Goal: Task Accomplishment & Management: Manage account settings

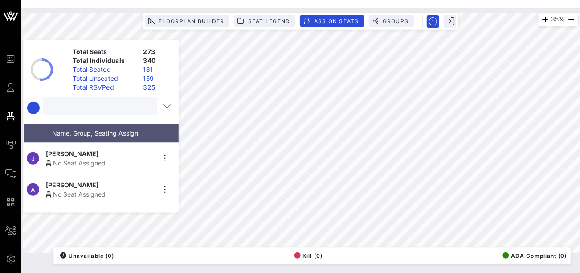
click at [83, 107] on input "text" at bounding box center [100, 106] width 102 height 12
type input "[PERSON_NAME]"
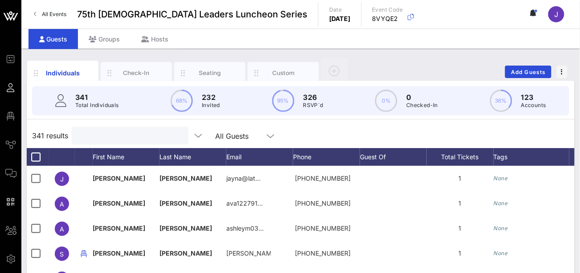
click at [112, 134] on input "text" at bounding box center [129, 136] width 104 height 12
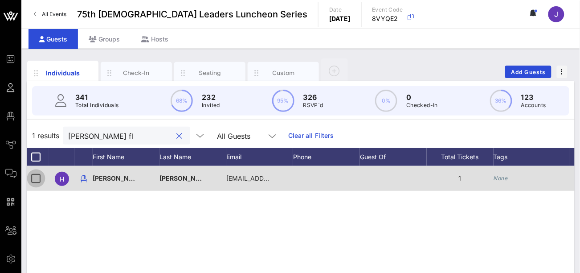
type input "hector fl"
click at [32, 178] on div at bounding box center [36, 178] width 15 height 15
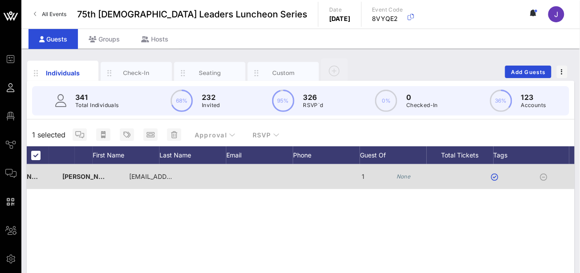
scroll to position [0, 239]
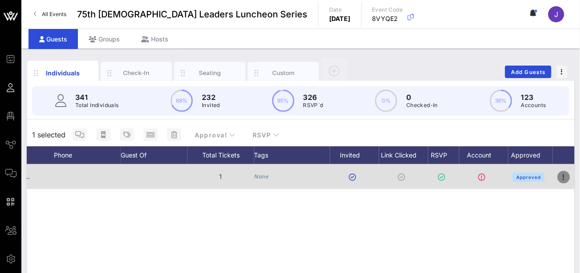
click at [562, 180] on icon "button" at bounding box center [564, 177] width 11 height 11
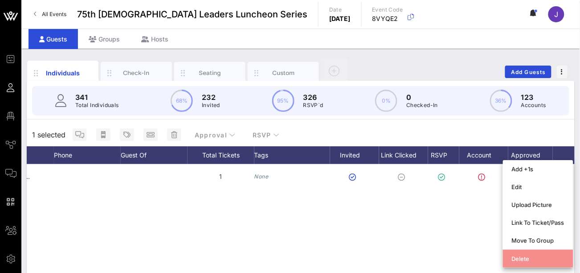
click at [526, 262] on div "Delete" at bounding box center [538, 258] width 53 height 7
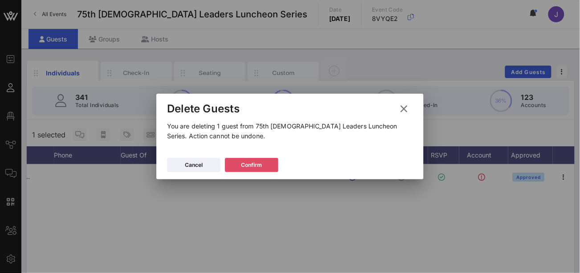
click at [257, 167] on div "Confirm" at bounding box center [252, 164] width 21 height 9
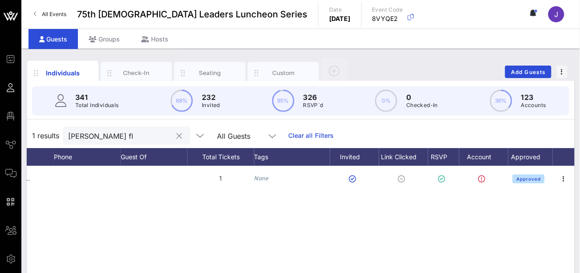
click at [115, 139] on input "hector fl" at bounding box center [120, 136] width 104 height 12
type input "nora"
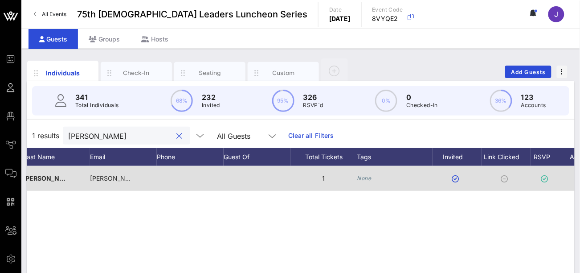
scroll to position [0, 0]
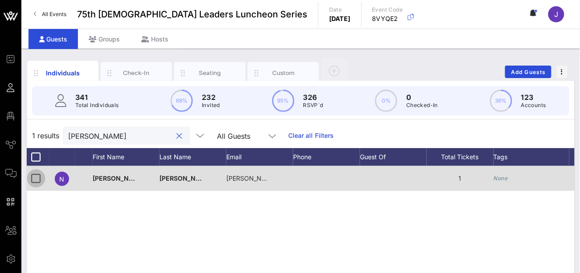
click at [34, 177] on div at bounding box center [36, 178] width 15 height 15
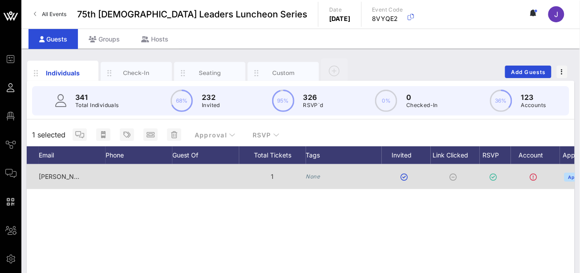
scroll to position [0, 239]
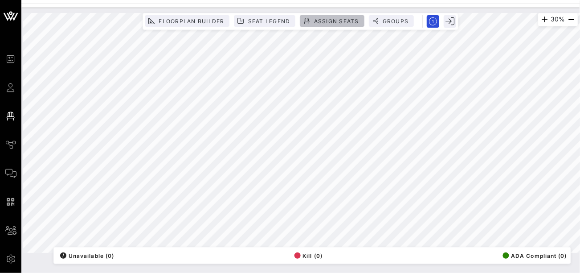
click at [316, 21] on span "Assign Seats" at bounding box center [336, 21] width 45 height 7
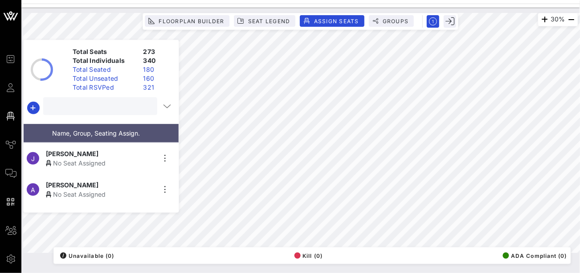
click at [89, 110] on input "text" at bounding box center [100, 106] width 102 height 12
type input "h"
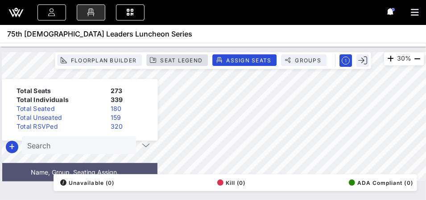
click at [173, 56] on div "30% Floorplan Builder Seat Legend Assign Seats Groups Exit Total Seats 273 Tota…" at bounding box center [213, 116] width 422 height 129
click at [61, 144] on input "text" at bounding box center [78, 145] width 102 height 12
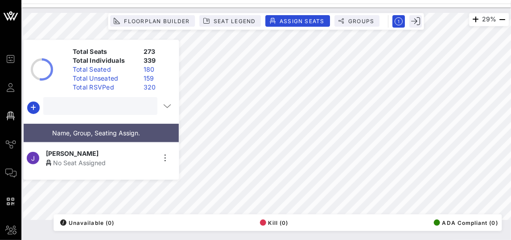
click at [124, 107] on input "text" at bounding box center [100, 106] width 102 height 12
type input "nicole lopez"
click at [98, 152] on div "Nicole Lopez" at bounding box center [101, 153] width 110 height 9
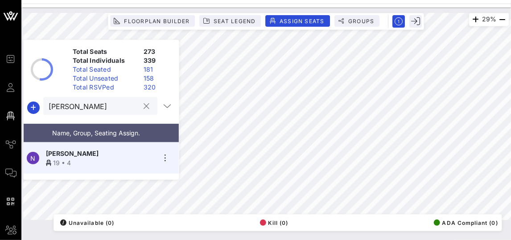
click at [144, 107] on button "clear icon" at bounding box center [147, 106] width 6 height 9
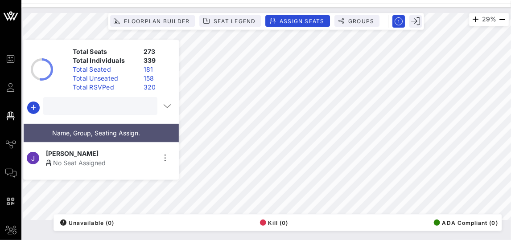
click at [113, 107] on input "text" at bounding box center [100, 106] width 102 height 12
type input "raquel"
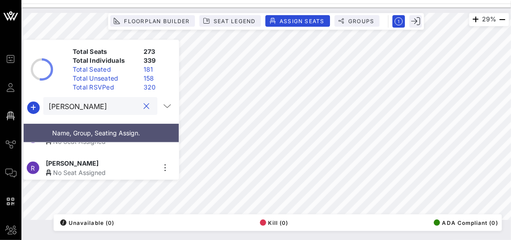
scroll to position [6, 0]
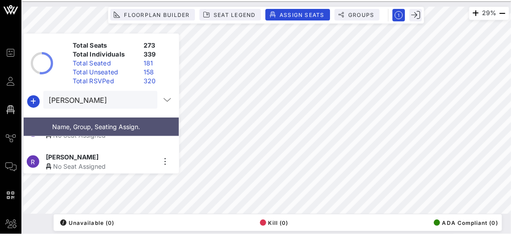
click at [72, 155] on span "Raquel Espinoza" at bounding box center [72, 156] width 53 height 9
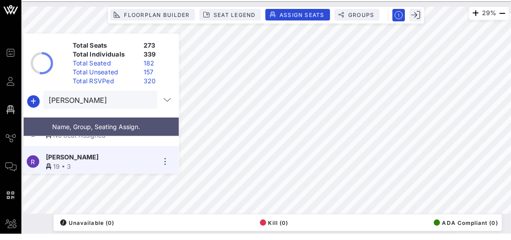
click at [145, 101] on button "clear icon" at bounding box center [147, 100] width 6 height 9
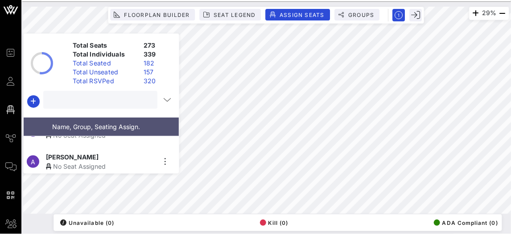
click at [113, 100] on input "text" at bounding box center [100, 100] width 102 height 12
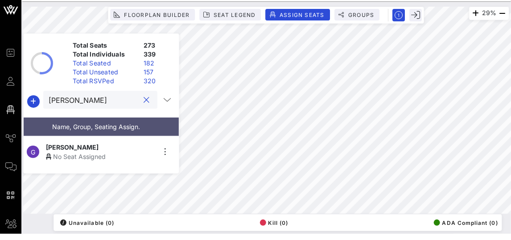
scroll to position [0, 0]
type input "glenn"
click at [84, 144] on span "Glenn Hamer" at bounding box center [72, 147] width 53 height 9
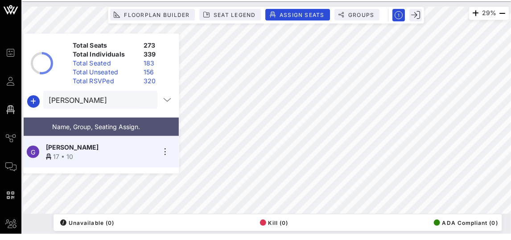
click at [144, 100] on button "clear icon" at bounding box center [147, 100] width 6 height 9
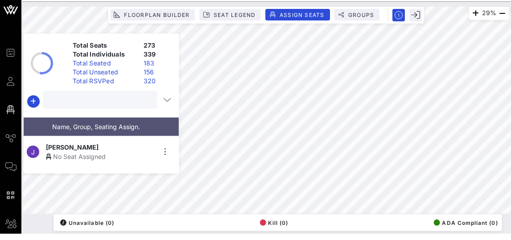
click at [130, 102] on input "text" at bounding box center [100, 100] width 102 height 12
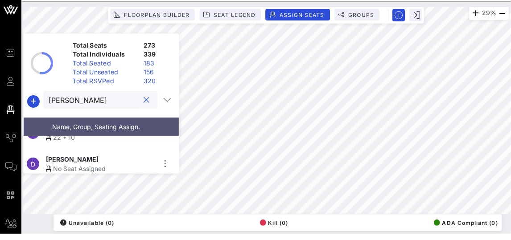
scroll to position [53, 0]
type input "David"
click at [92, 162] on div "No Seat Assigned" at bounding box center [101, 166] width 110 height 9
click at [144, 100] on button "clear icon" at bounding box center [147, 100] width 6 height 9
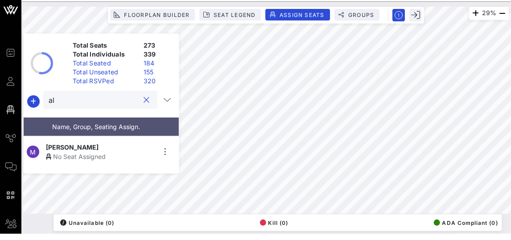
type input "a"
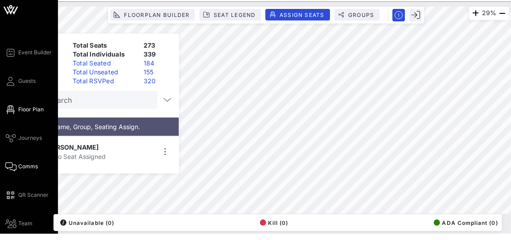
click at [26, 166] on span "Comms" at bounding box center [28, 167] width 20 height 8
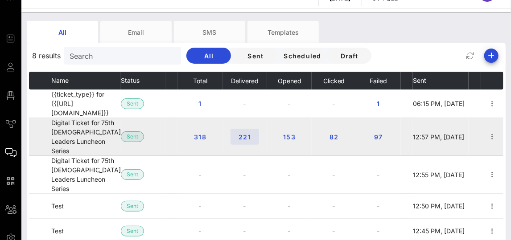
scroll to position [22, 0]
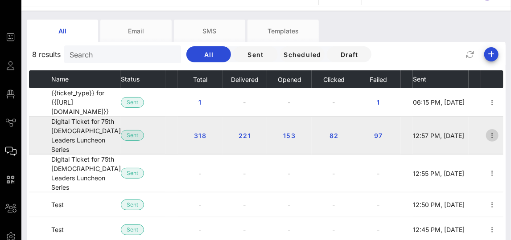
click at [491, 130] on icon "button" at bounding box center [492, 135] width 11 height 11
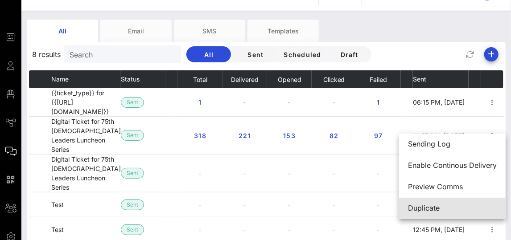
click at [425, 211] on div "Duplicate" at bounding box center [452, 208] width 89 height 8
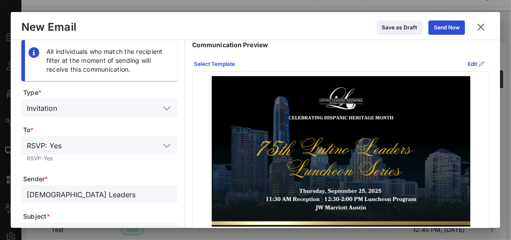
scroll to position [22, 0]
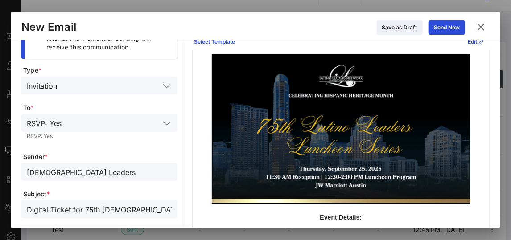
click at [103, 171] on input "Latino Leaders" at bounding box center [99, 172] width 145 height 12
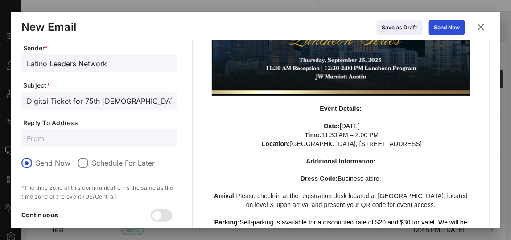
scroll to position [134, 0]
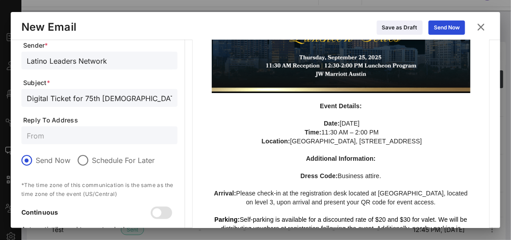
type input "Latino Leaders Network"
click at [48, 129] on div at bounding box center [99, 136] width 145 height 18
click at [49, 135] on input "text" at bounding box center [99, 136] width 145 height 12
type input "I"
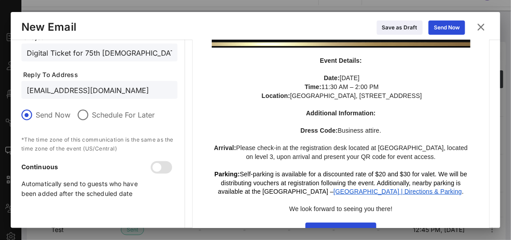
scroll to position [191, 0]
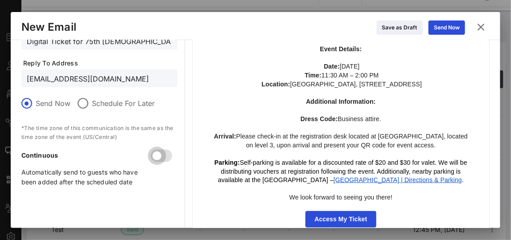
type input "info@latinoleadersnetwork.org"
click at [159, 153] on div at bounding box center [156, 155] width 15 height 15
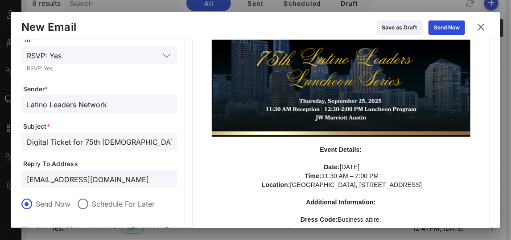
scroll to position [85, 0]
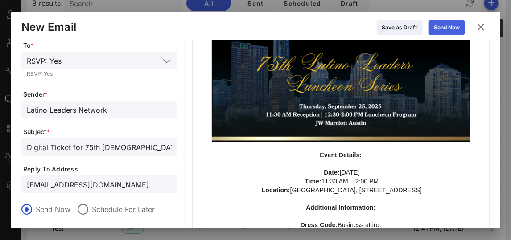
click at [443, 30] on div "Send Now" at bounding box center [447, 27] width 26 height 9
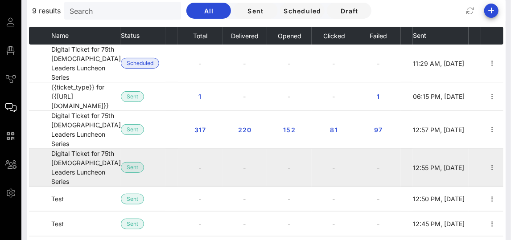
scroll to position [59, 0]
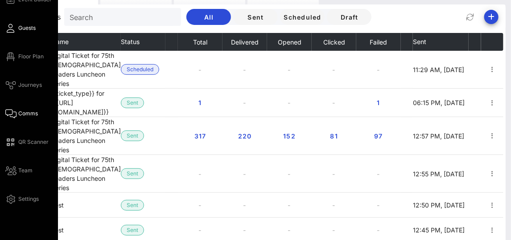
click at [13, 29] on icon at bounding box center [10, 28] width 11 height 1
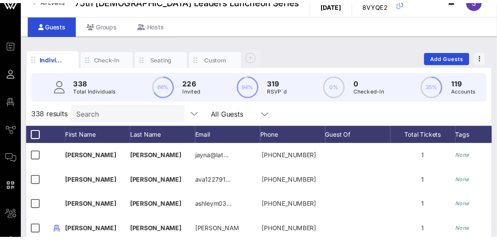
scroll to position [4, 0]
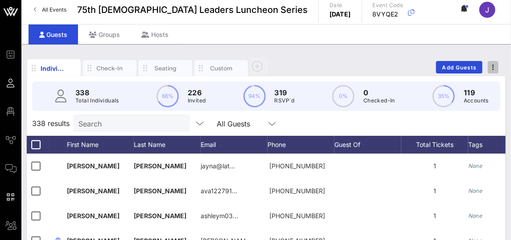
click at [494, 64] on span "button" at bounding box center [493, 67] width 11 height 6
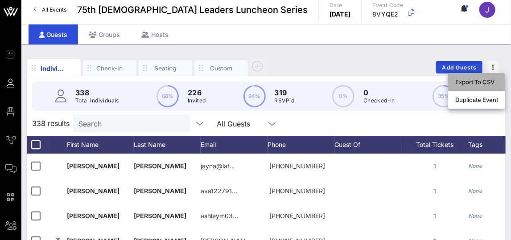
click at [473, 81] on div "Export To CSV" at bounding box center [476, 81] width 43 height 7
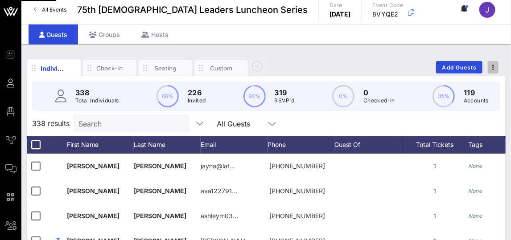
click at [494, 66] on span "button" at bounding box center [493, 67] width 11 height 6
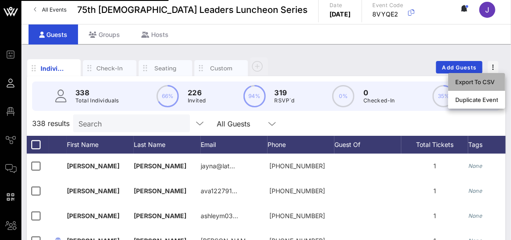
click at [474, 84] on div "Export To CSV" at bounding box center [476, 81] width 43 height 7
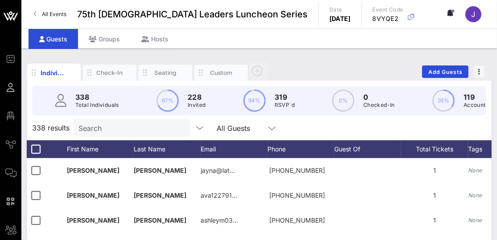
click at [82, 125] on input "Search" at bounding box center [130, 128] width 104 height 12
type input "c"
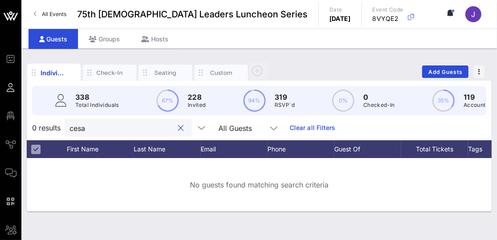
type input "cesar"
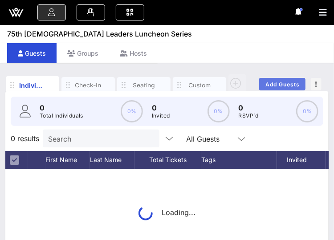
click at [278, 82] on span "Add Guests" at bounding box center [282, 84] width 35 height 7
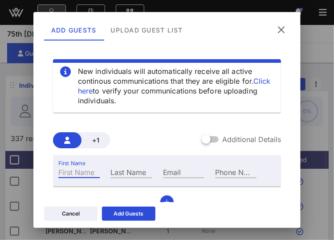
click at [76, 171] on input "First Name" at bounding box center [78, 172] width 41 height 12
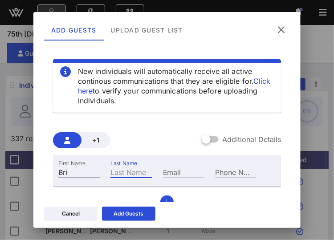
click at [74, 174] on input "Bri" at bounding box center [78, 172] width 41 height 12
type input "Brie"
click at [127, 169] on div "Last Name" at bounding box center [131, 172] width 41 height 12
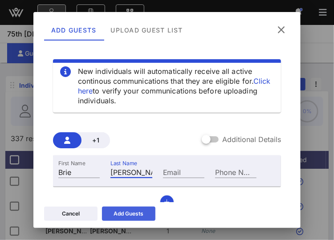
type input "Cespedes"
click at [125, 212] on div "Add Guests" at bounding box center [129, 213] width 30 height 9
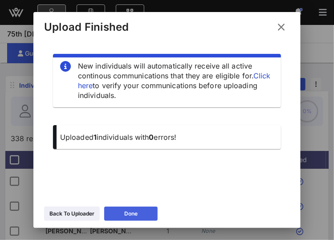
click at [123, 214] on button "Done" at bounding box center [130, 214] width 53 height 14
